Goal: Task Accomplishment & Management: Manage account settings

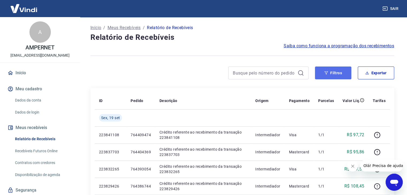
click at [335, 74] on button "Filtros" at bounding box center [333, 73] width 36 height 13
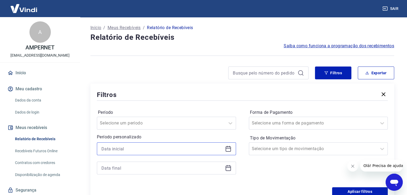
click at [118, 150] on input at bounding box center [162, 149] width 122 height 8
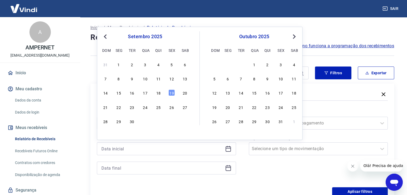
drag, startPoint x: 147, startPoint y: 93, endPoint x: 139, endPoint y: 110, distance: 18.2
click at [146, 93] on div "17" at bounding box center [145, 93] width 6 height 6
click at [146, 93] on div "Filtros" at bounding box center [242, 94] width 291 height 9
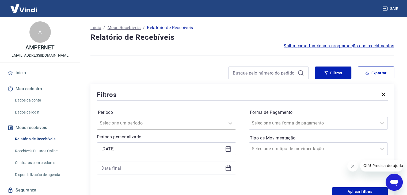
type input "[DATE]"
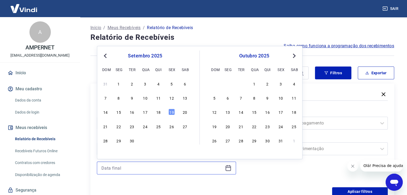
click at [121, 168] on input at bounding box center [162, 168] width 122 height 8
click at [145, 112] on div "17" at bounding box center [145, 112] width 6 height 6
click at [145, 112] on label "Período" at bounding box center [166, 113] width 137 height 6
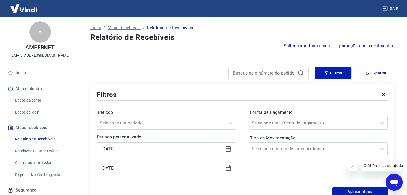
type input "[DATE]"
click at [350, 191] on button "Aplicar filtros" at bounding box center [360, 192] width 56 height 9
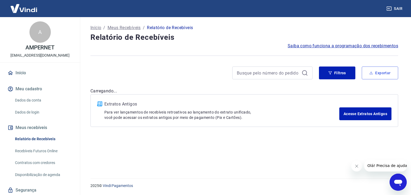
click at [377, 70] on button "Exportar" at bounding box center [380, 73] width 36 height 13
type input "[DATE]"
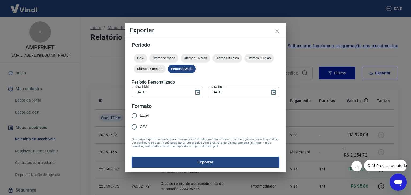
click at [141, 127] on span "CSV" at bounding box center [143, 127] width 7 height 6
click at [140, 127] on input "CSV" at bounding box center [134, 127] width 11 height 11
radio input "true"
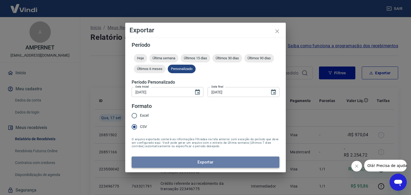
click at [181, 164] on button "Exportar" at bounding box center [206, 162] width 148 height 11
